Goal: Find specific page/section: Find specific page/section

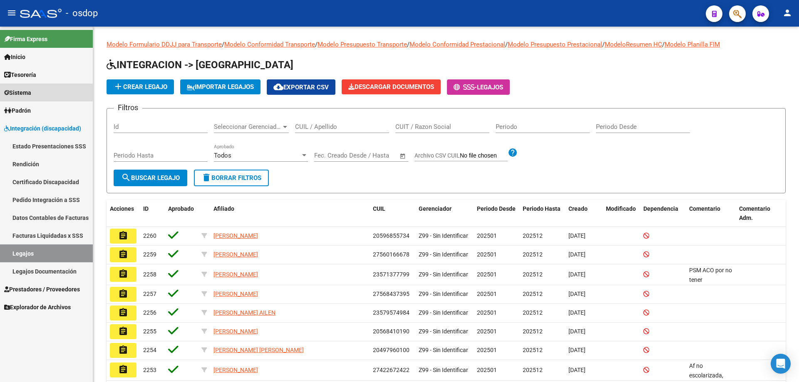
click at [40, 91] on link "Sistema" at bounding box center [46, 93] width 93 height 18
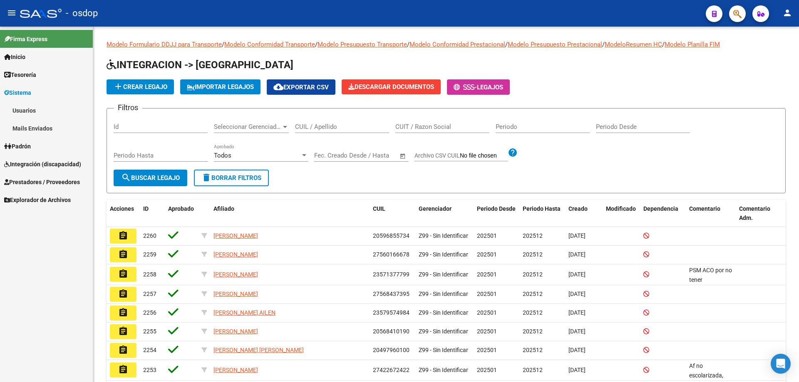
click at [36, 131] on link "Mails Enviados" at bounding box center [46, 128] width 93 height 18
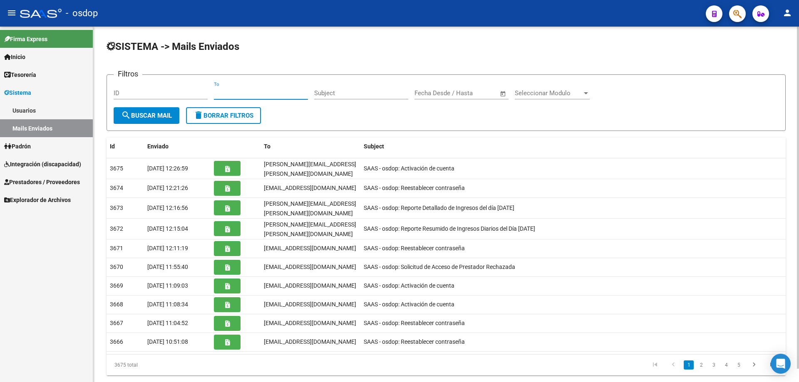
click at [216, 94] on input "To" at bounding box center [261, 92] width 94 height 7
paste input "[EMAIL_ADDRESS][DOMAIN_NAME]"
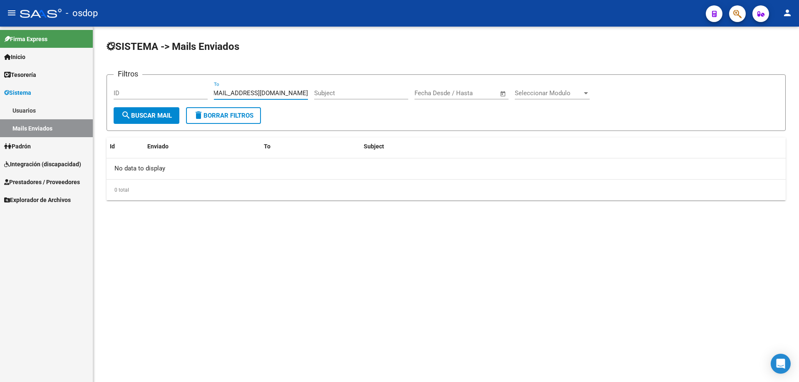
type input "[EMAIL_ADDRESS][DOMAIN_NAME]"
drag, startPoint x: 52, startPoint y: 184, endPoint x: 65, endPoint y: 183, distance: 13.0
click at [52, 184] on span "Prestadores / Proveedores" at bounding box center [42, 182] width 76 height 9
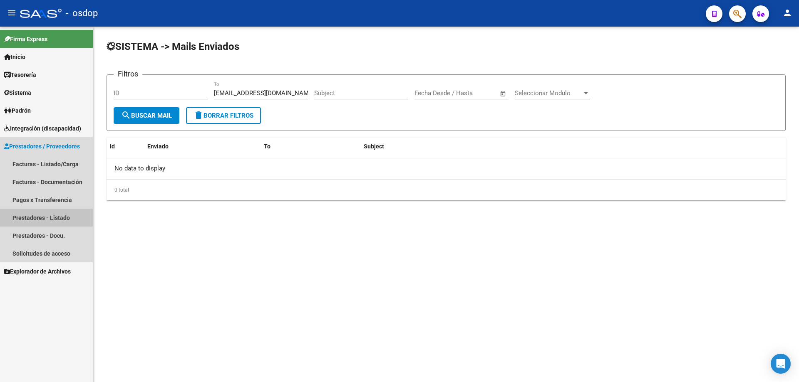
click at [54, 212] on link "Prestadores - Listado" at bounding box center [46, 218] width 93 height 18
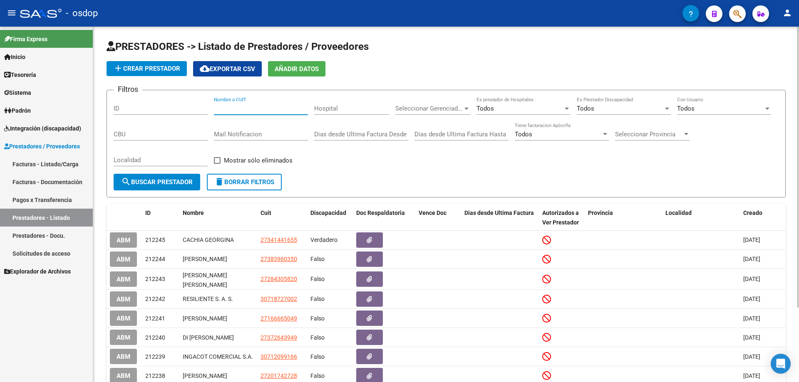
click at [214, 108] on input "Nombre o CUIT" at bounding box center [261, 108] width 94 height 7
paste input "27166454145"
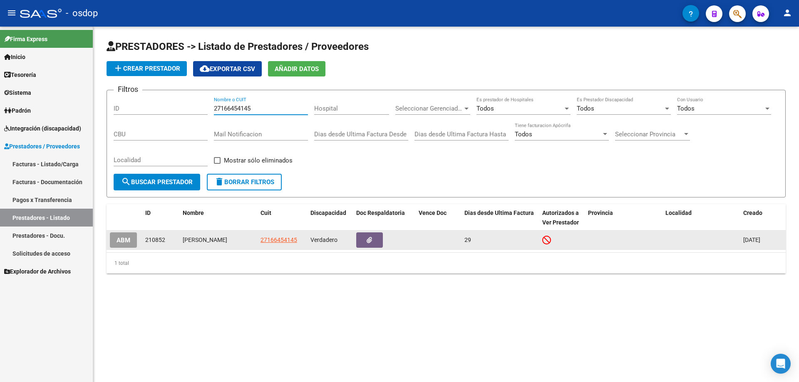
type input "27166454145"
click at [126, 240] on span "ABM" at bounding box center [124, 240] width 14 height 7
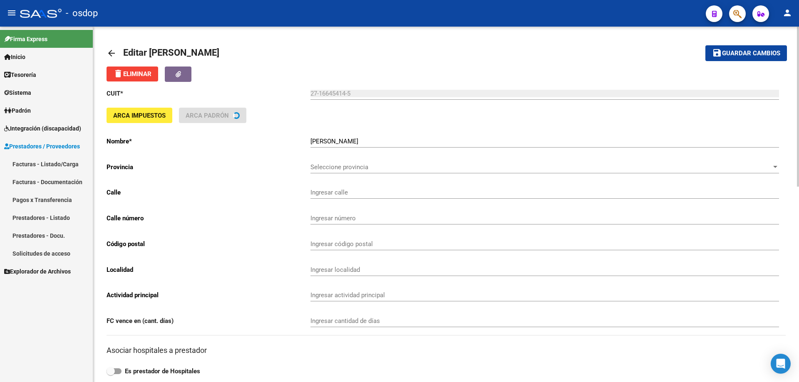
type input "JOLLY [PERSON_NAME]"
type input "1351"
type input "2121"
type input "[PERSON_NAME]"
type input "854990"
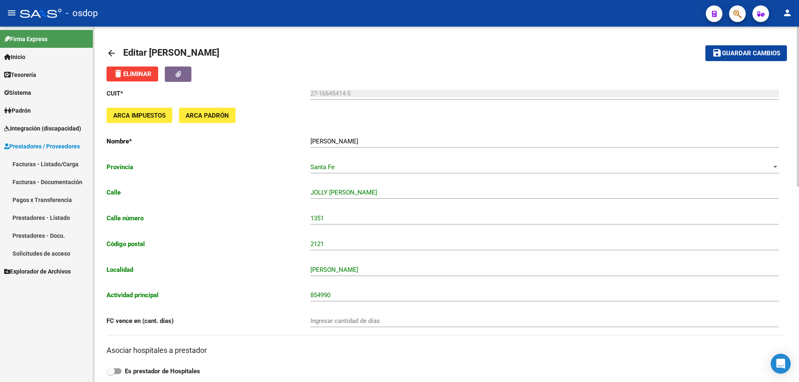
click at [111, 52] on mat-icon "arrow_back" at bounding box center [112, 53] width 10 height 10
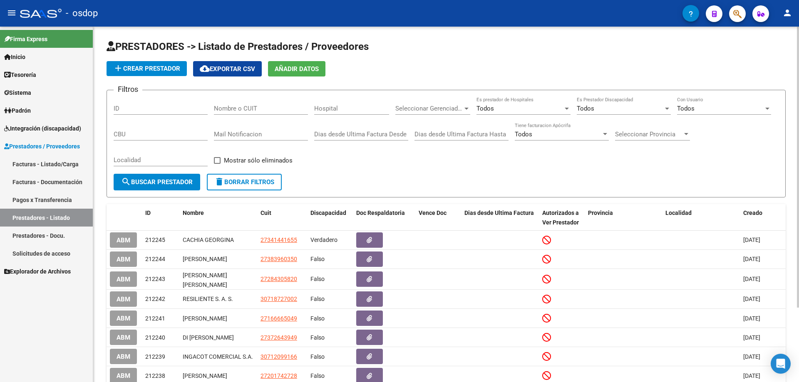
click at [215, 108] on input "Nombre o CUIT" at bounding box center [261, 108] width 94 height 7
paste input "27166454145"
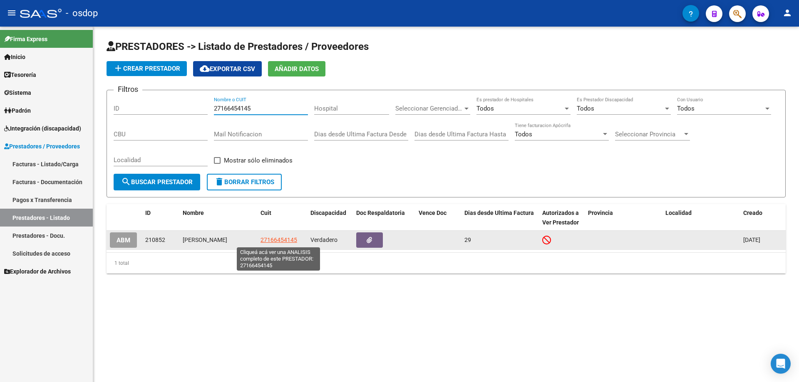
type input "27166454145"
click at [267, 239] on span "27166454145" at bounding box center [278, 240] width 37 height 7
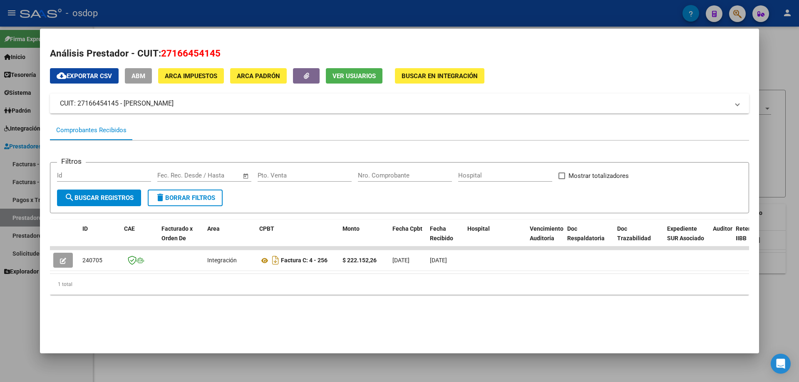
click at [343, 76] on span "Ver Usuarios" at bounding box center [353, 75] width 43 height 7
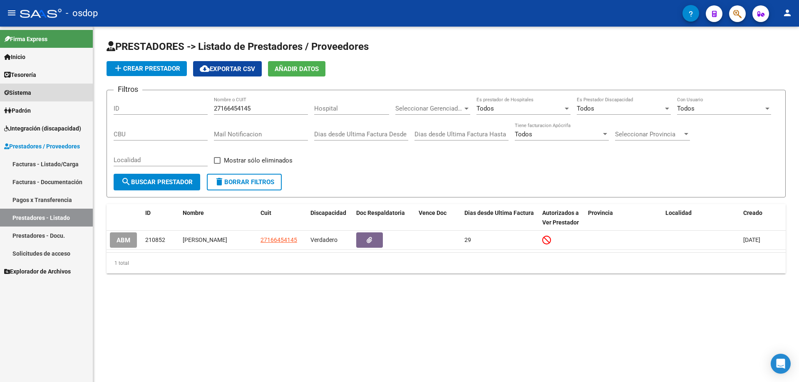
click at [18, 91] on span "Sistema" at bounding box center [17, 92] width 27 height 9
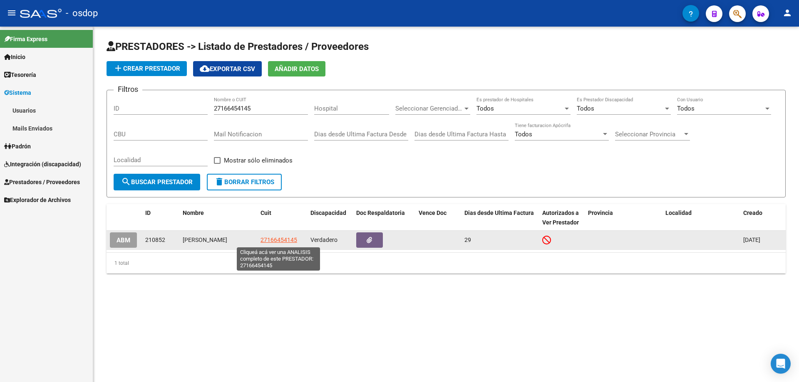
click at [275, 240] on span "27166454145" at bounding box center [278, 240] width 37 height 7
click at [276, 238] on span "27166454145" at bounding box center [278, 240] width 37 height 7
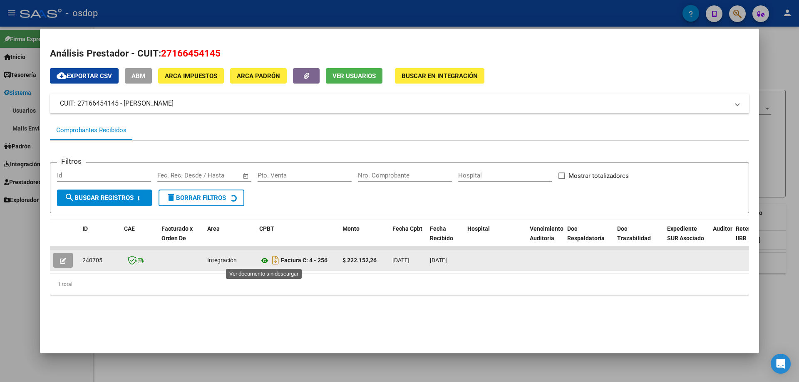
click at [263, 260] on icon at bounding box center [264, 261] width 11 height 10
